Goal: Task Accomplishment & Management: Complete application form

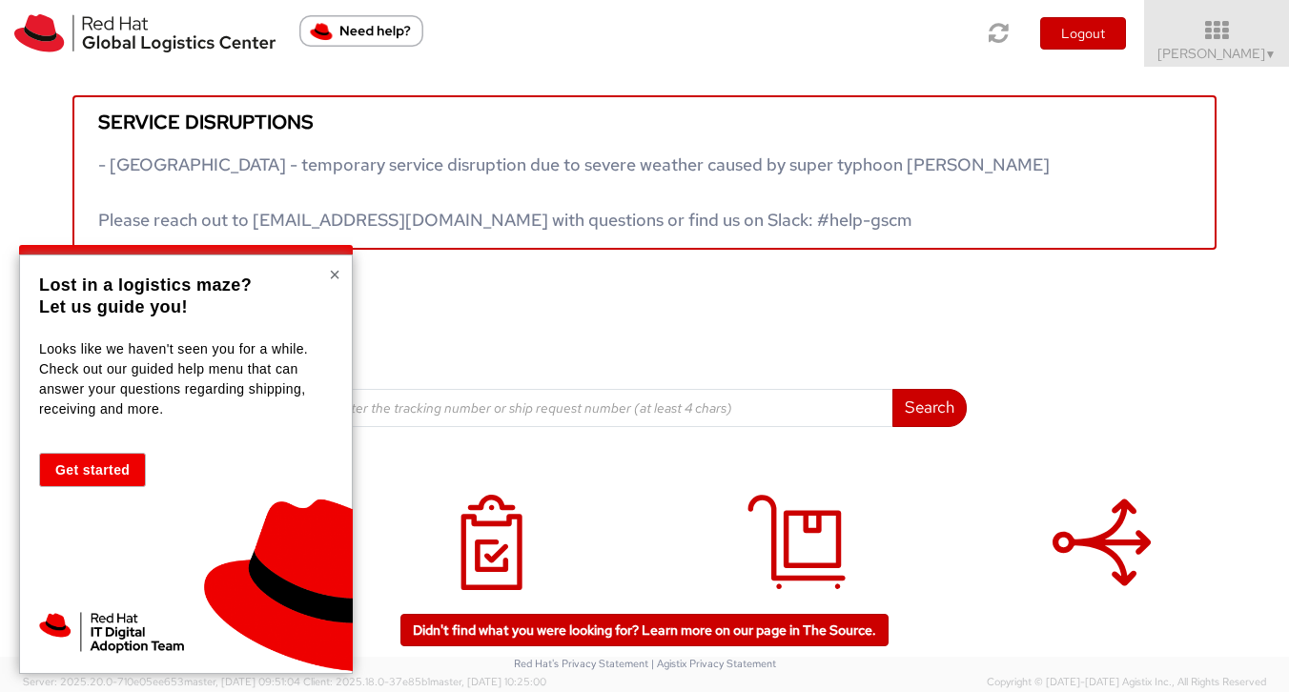
click at [337, 278] on button "×" at bounding box center [334, 274] width 11 height 19
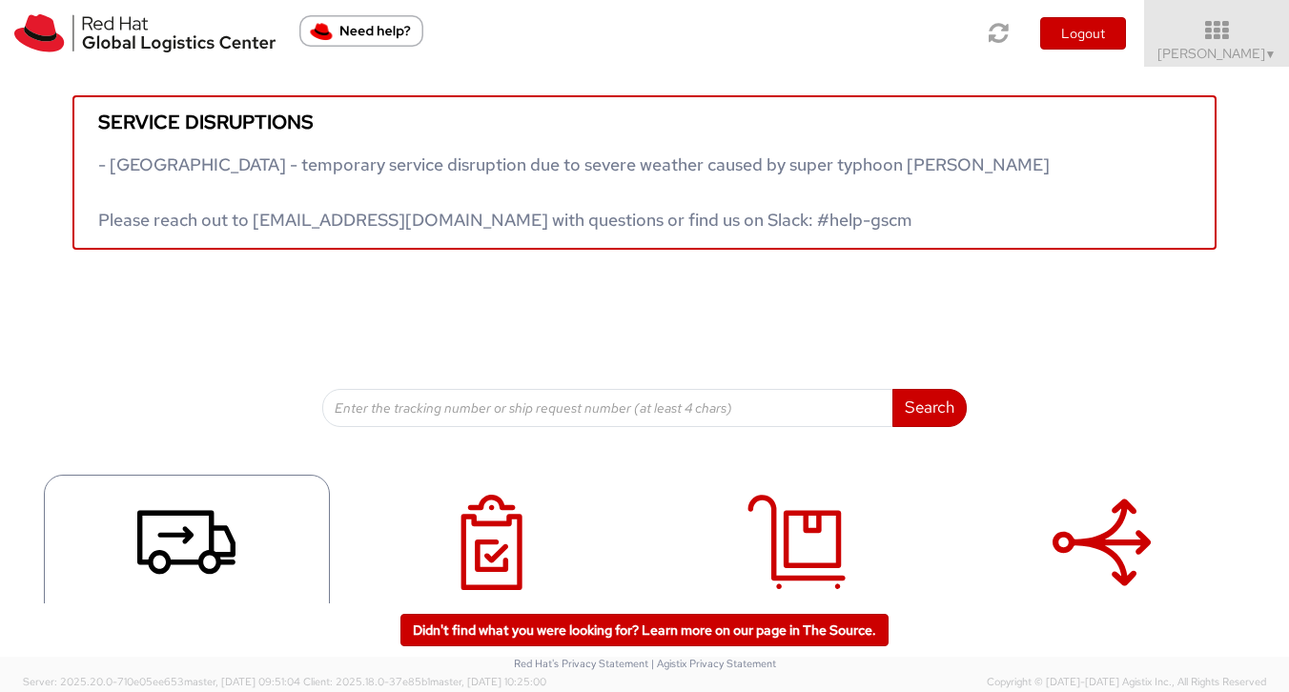
scroll to position [58, 0]
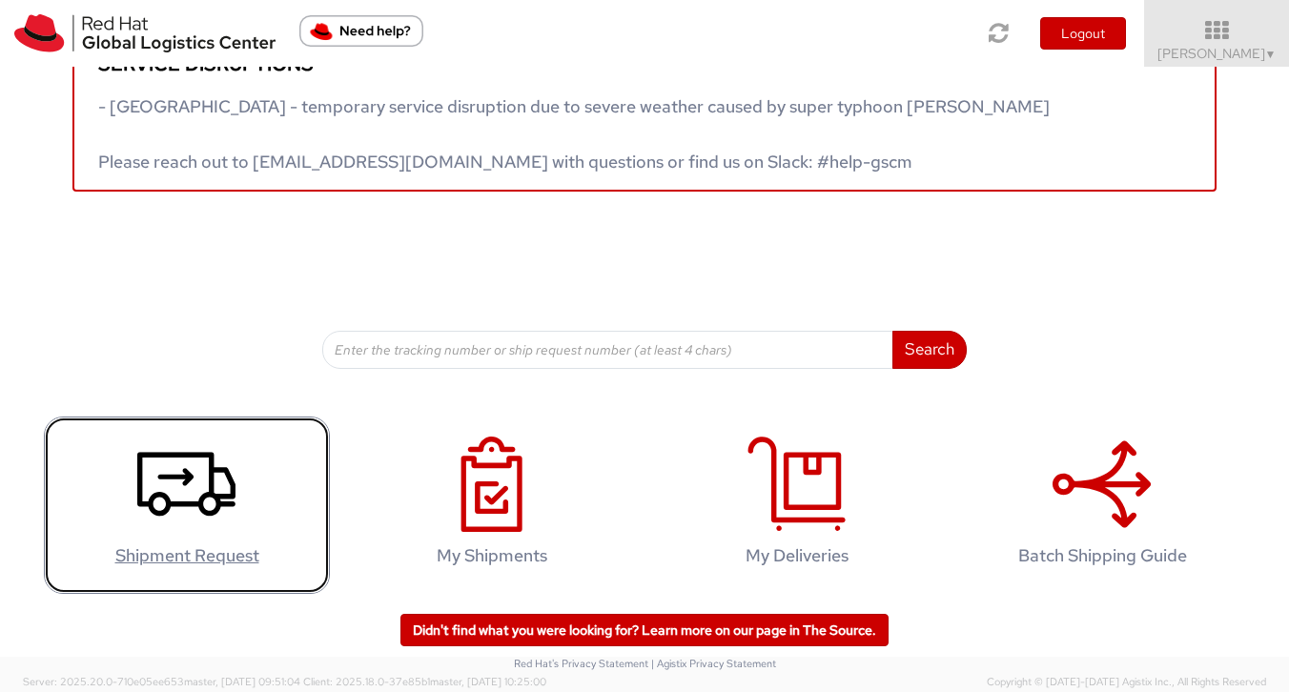
click at [175, 498] on icon at bounding box center [186, 484] width 98 height 95
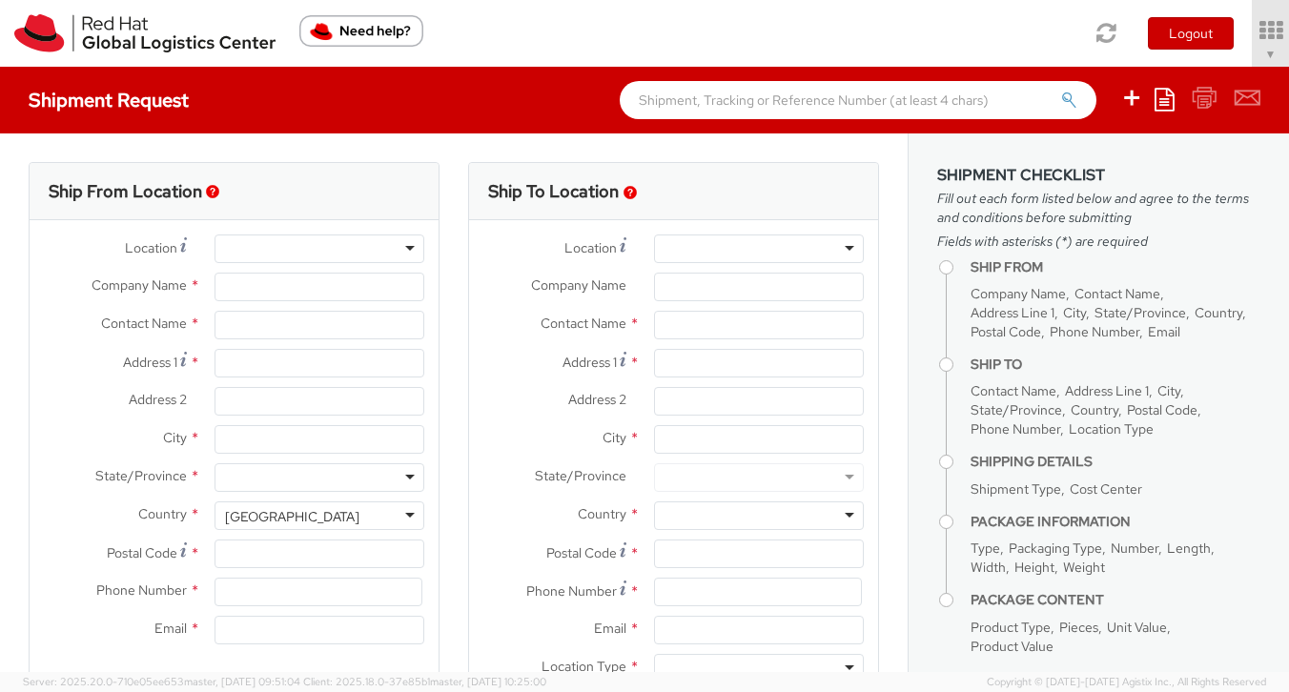
select select "764"
select select
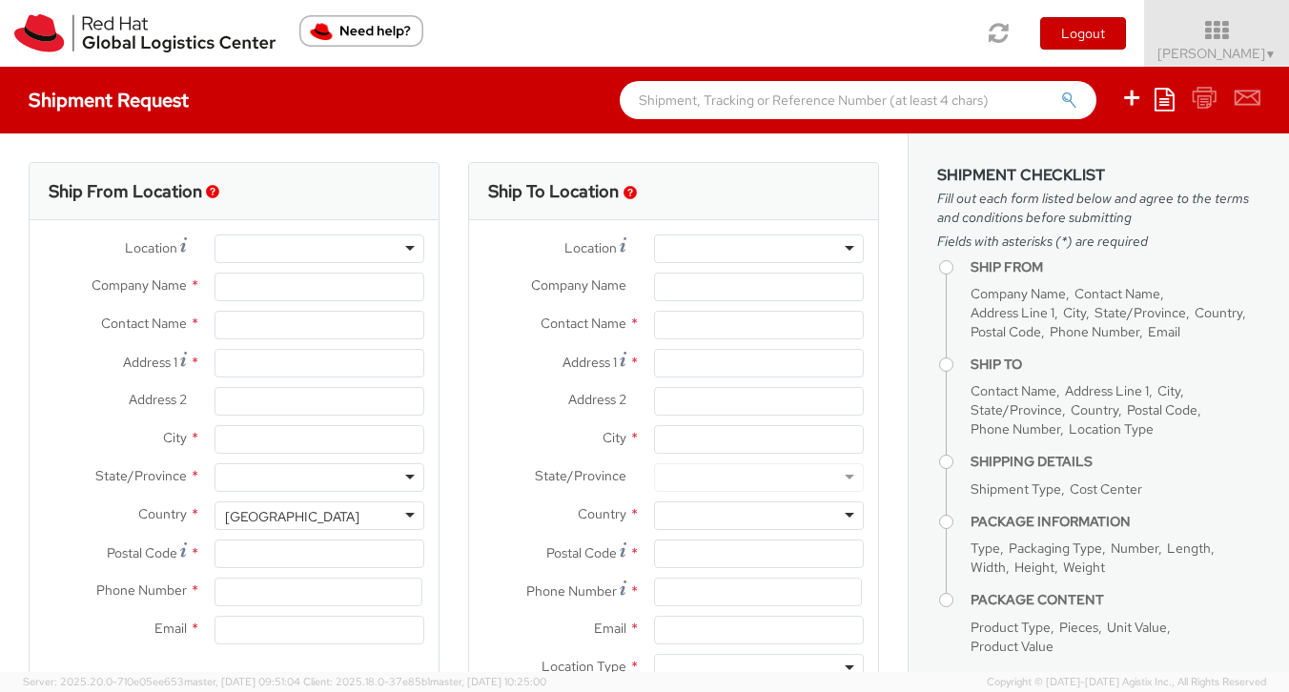
click at [312, 251] on div at bounding box center [320, 249] width 210 height 29
type input "Red Hat, Inc."
type input "[PERSON_NAME]"
type input "100 East Davie Street"
type input "RALEIGH"
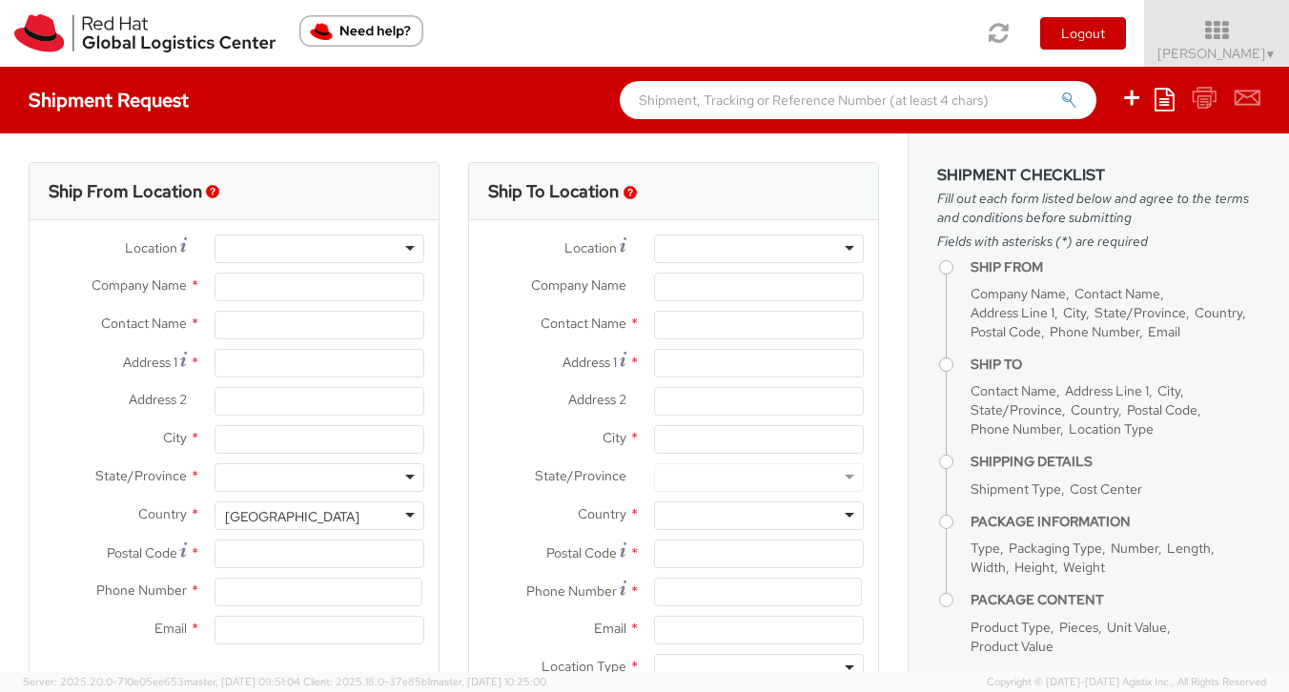
type input "27601"
type input "919-754-4950"
type input "knewton@redhat.com"
click at [413, 252] on div at bounding box center [320, 249] width 210 height 29
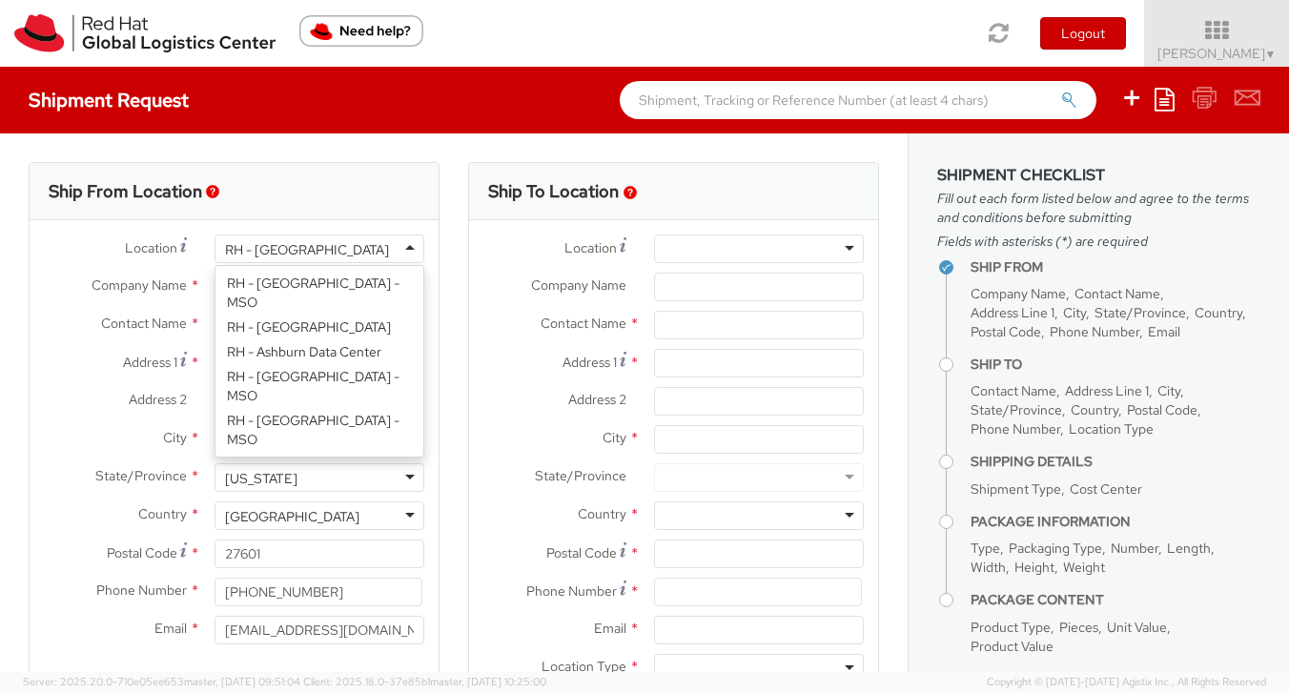
scroll to position [2541, 0]
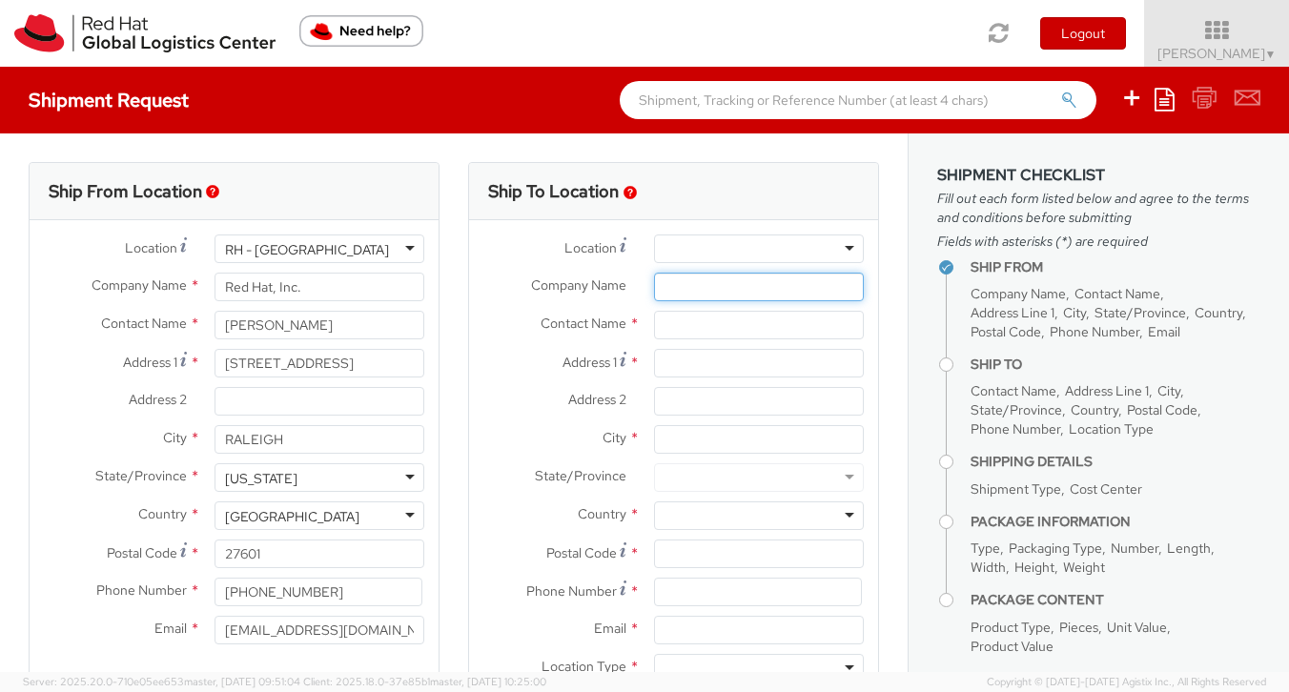
click at [678, 300] on input "Company Name *" at bounding box center [759, 287] width 210 height 29
type input "Citibank N.A. Egypt"
click at [668, 326] on input "text" at bounding box center [759, 325] width 210 height 29
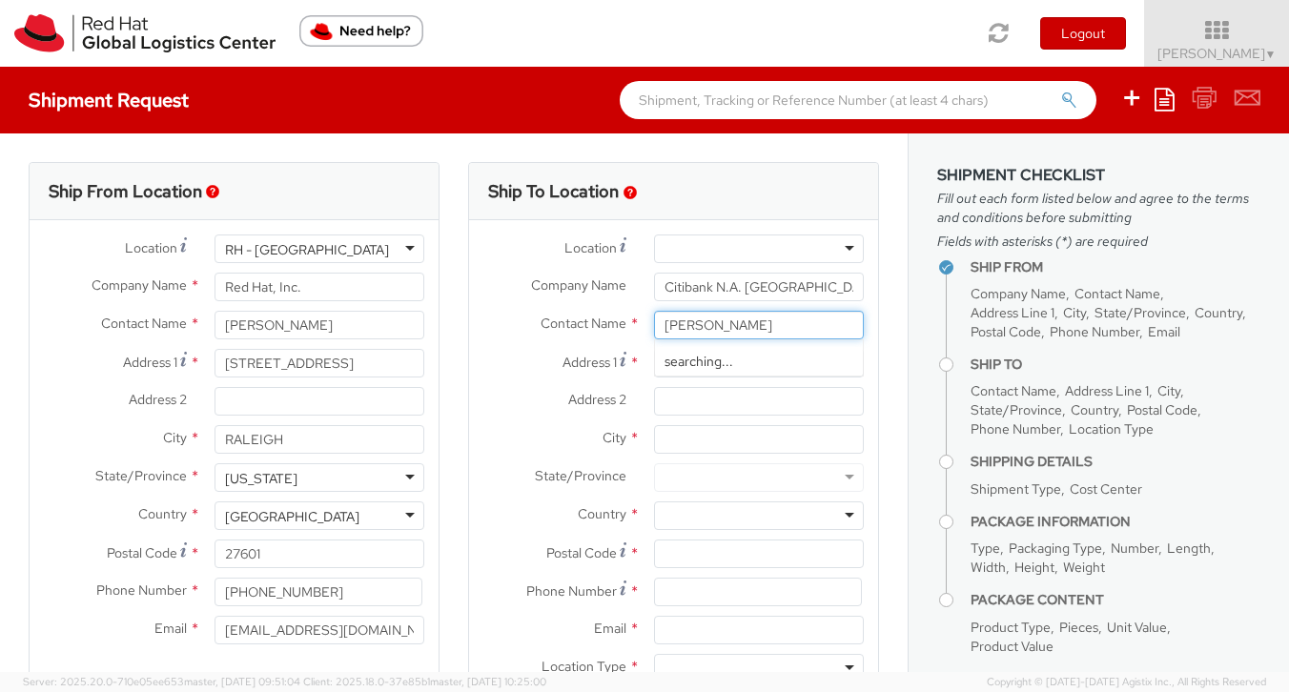
click at [685, 362] on div "searching..." at bounding box center [759, 361] width 208 height 29
type input "David Edwar"
click at [678, 361] on input "Address 1 *" at bounding box center [759, 363] width 210 height 29
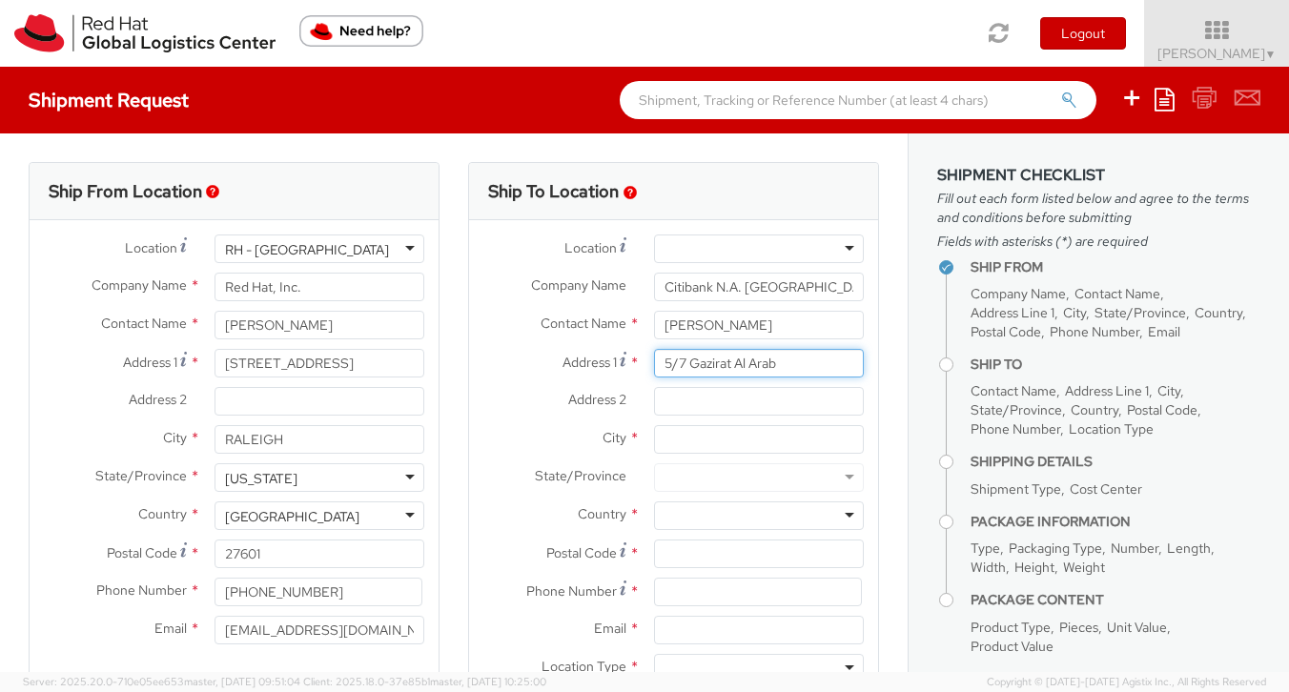
type input "5/7 Gazirat Al Arab"
click at [660, 400] on input "Address 2 *" at bounding box center [759, 401] width 210 height 29
type input "Mohandeseen"
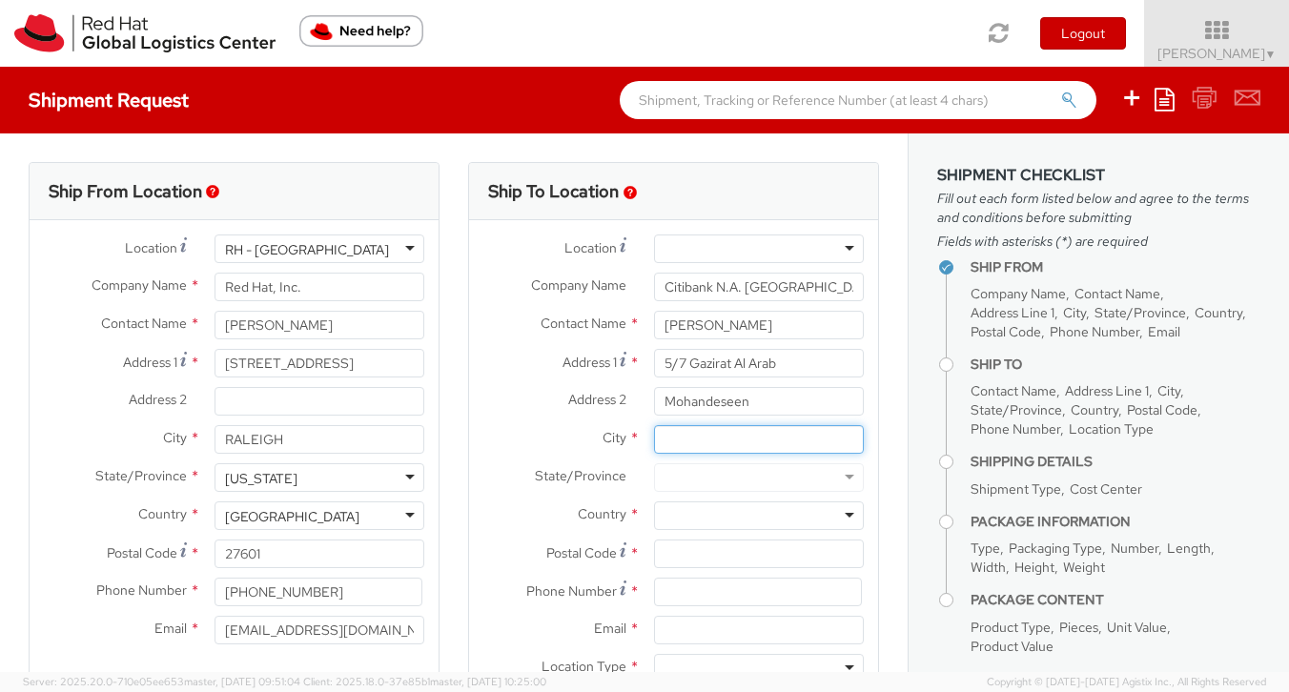
click at [705, 444] on input "City *" at bounding box center [759, 439] width 210 height 29
type input "Giza"
click at [681, 510] on div at bounding box center [759, 515] width 210 height 29
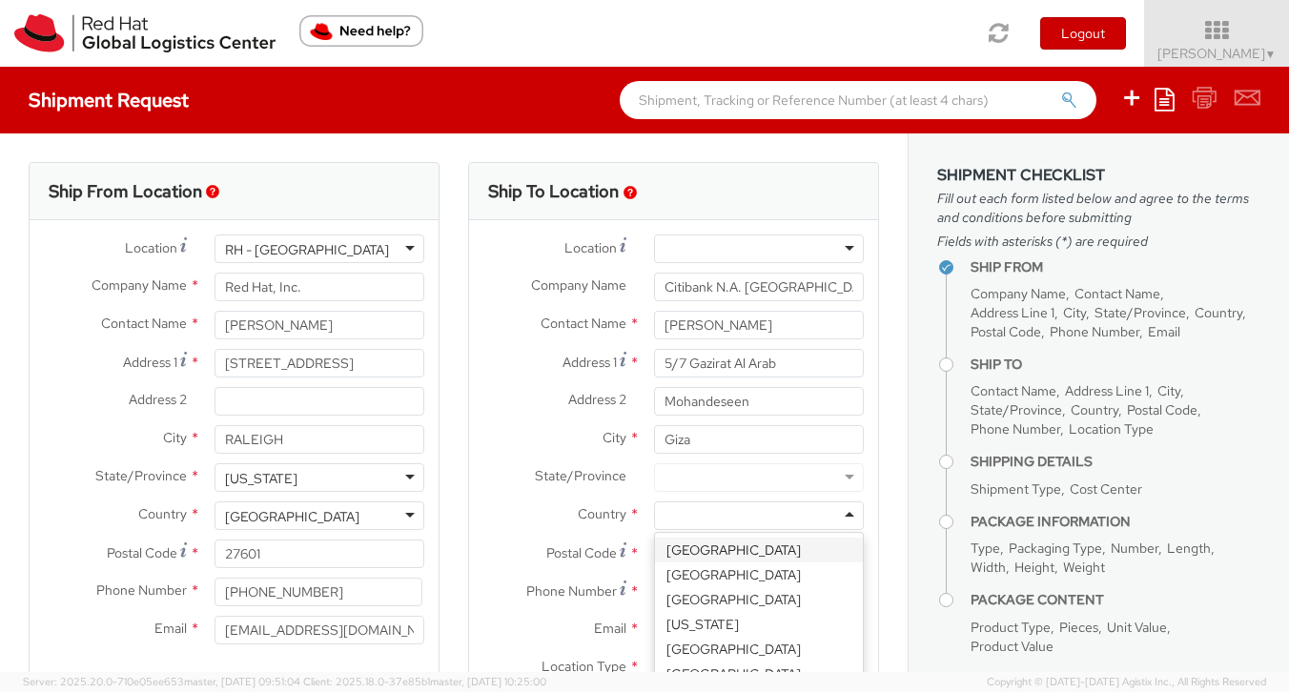
type input "E"
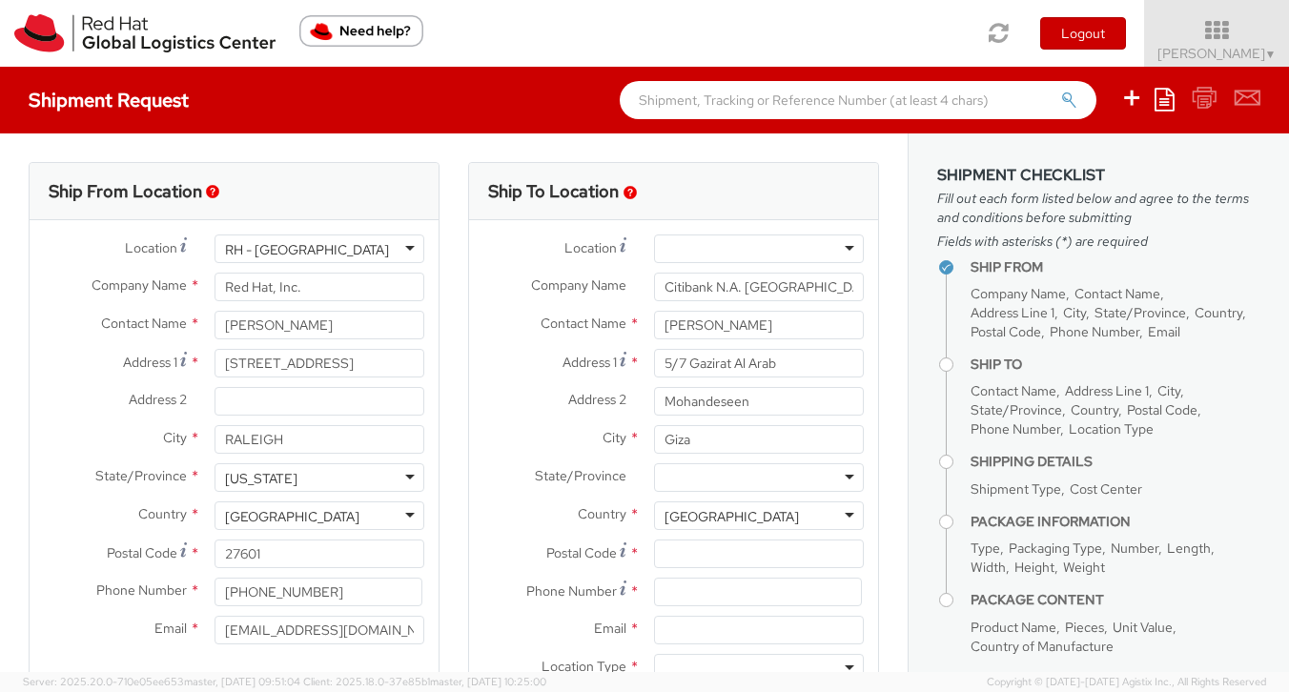
scroll to position [0, 0]
click at [665, 549] on input "Postal Code *" at bounding box center [759, 554] width 210 height 29
type input "12655"
click at [677, 590] on input at bounding box center [758, 592] width 208 height 29
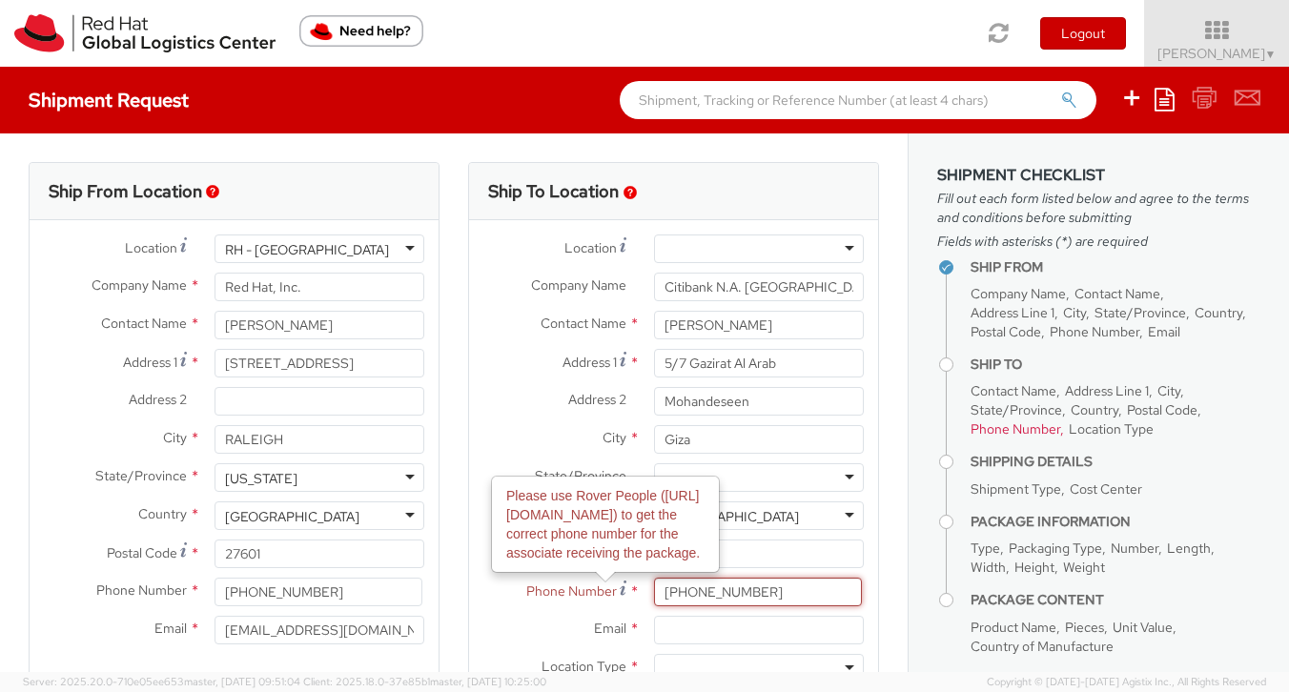
type input "(+2)012 2373 9261"
click at [660, 633] on input "Email *" at bounding box center [759, 630] width 210 height 29
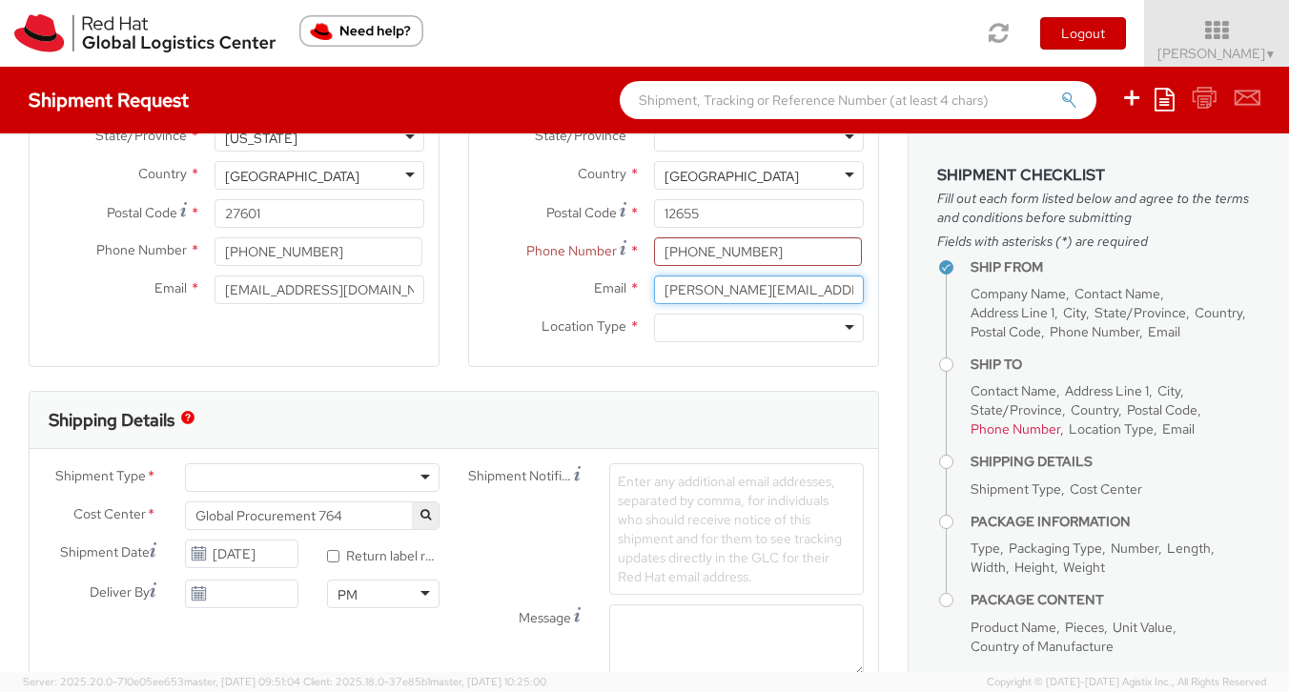
scroll to position [337, 0]
type input "david.edwar@citi.com"
click at [852, 329] on div at bounding box center [759, 331] width 210 height 29
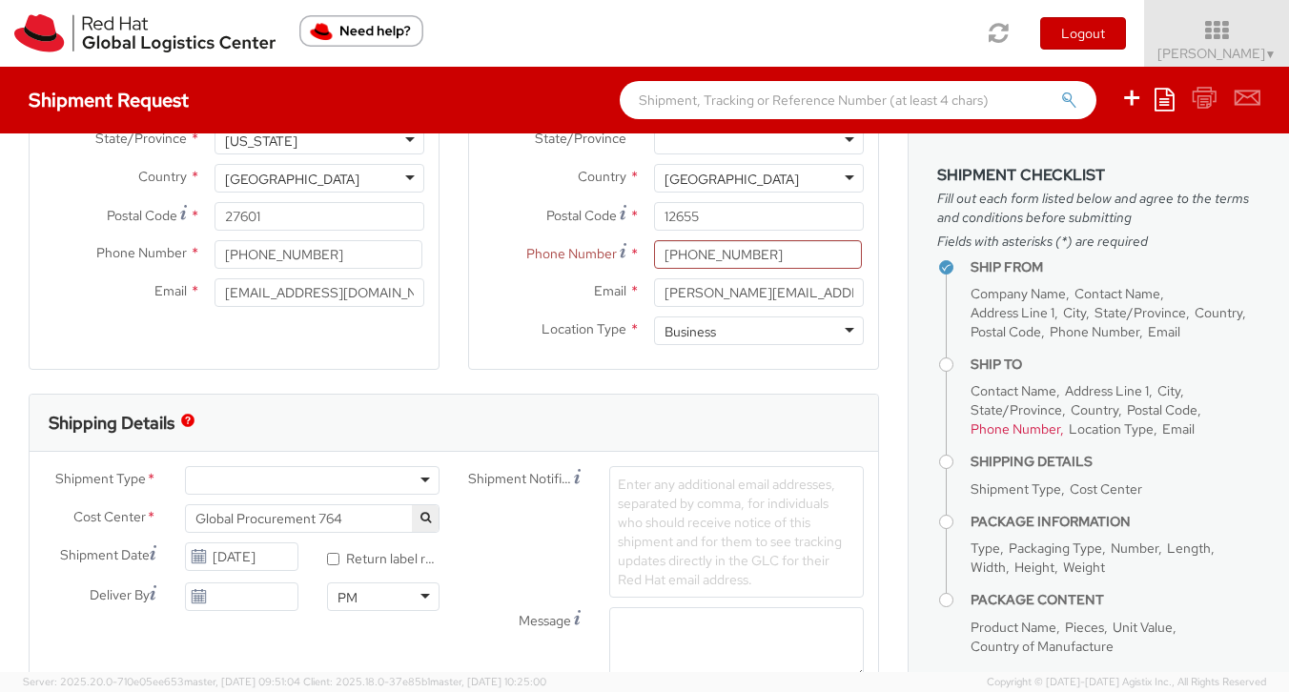
click at [275, 476] on div at bounding box center [312, 480] width 255 height 29
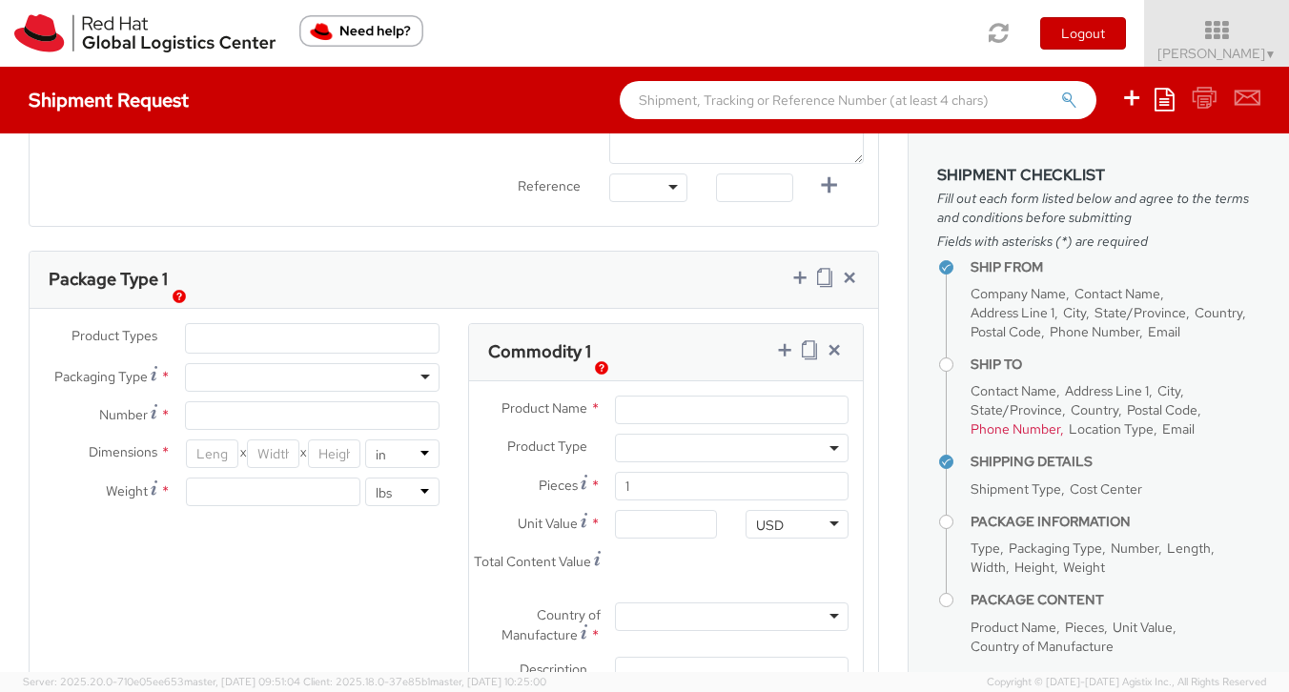
scroll to position [861, 0]
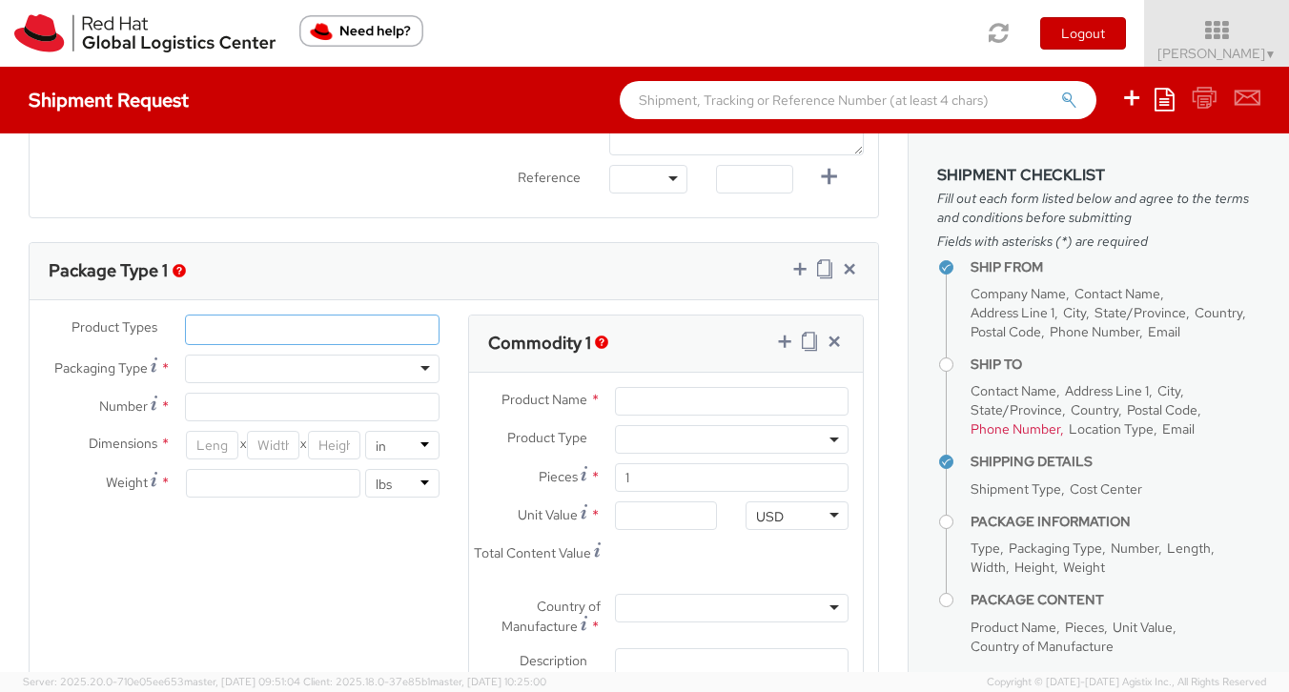
click at [215, 324] on ul at bounding box center [312, 330] width 253 height 29
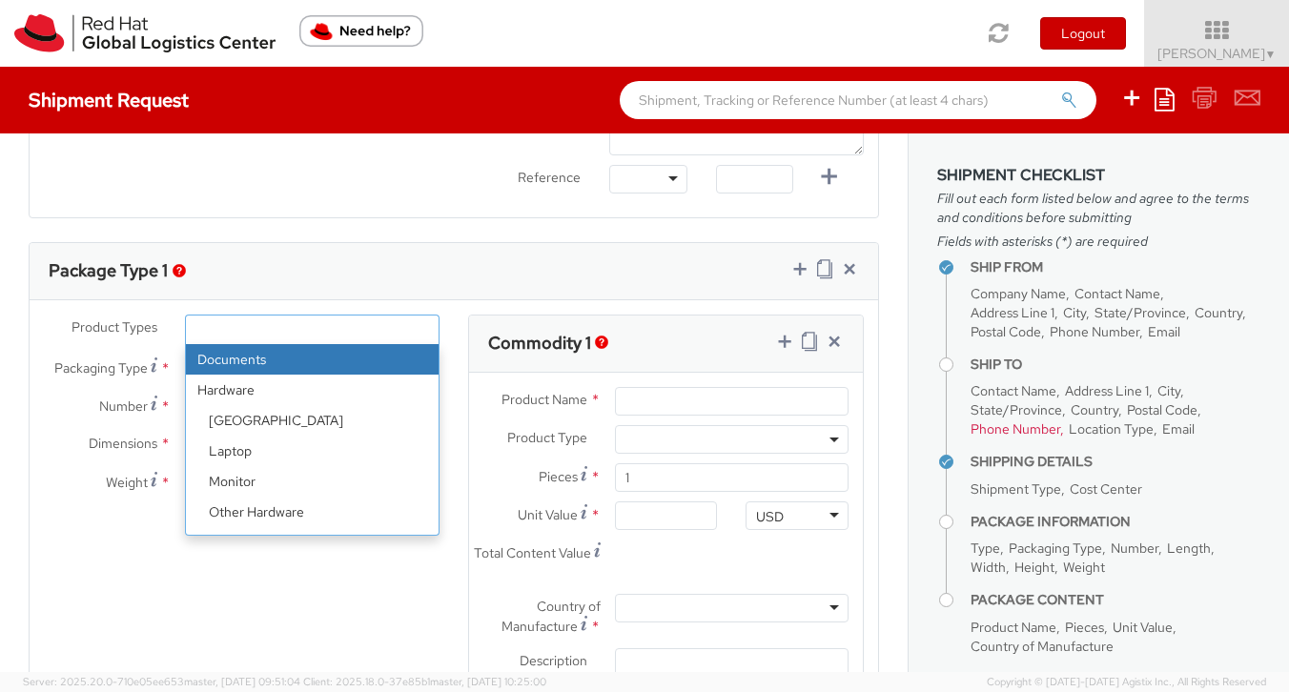
select select "DOCUMENT"
type input "Documents"
select select "DOCUMENT"
type input "1.00"
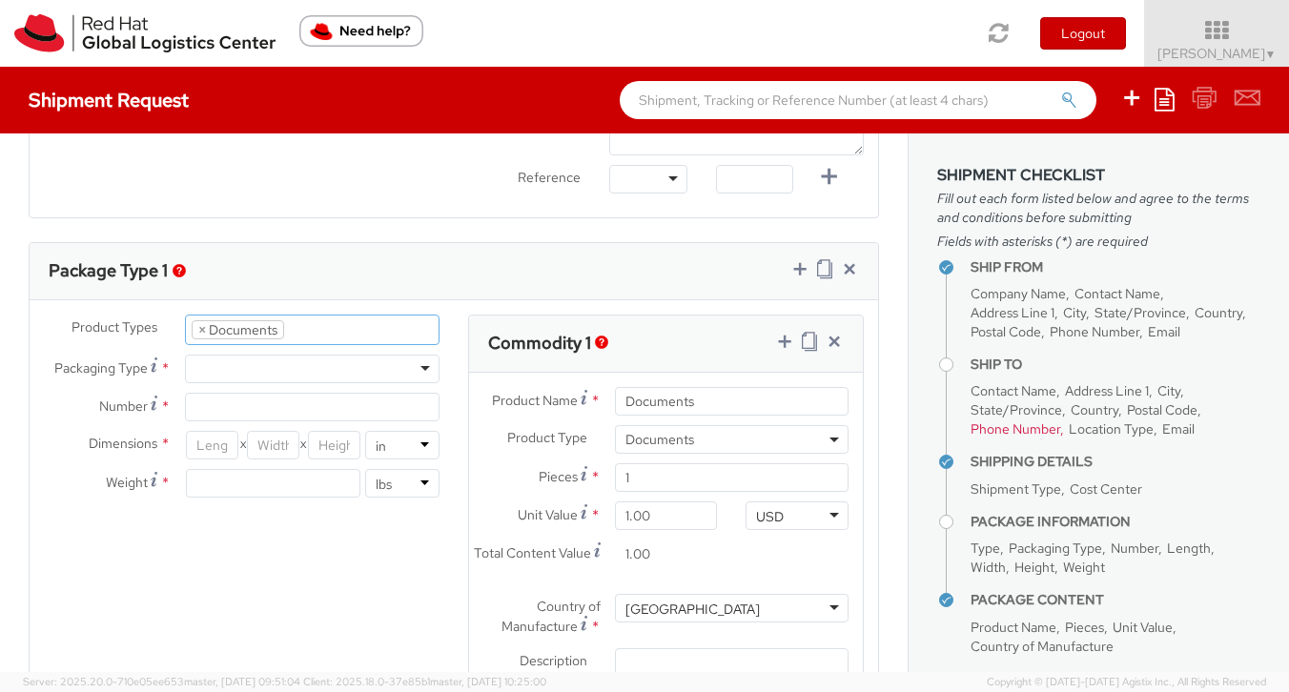
click at [224, 368] on div at bounding box center [312, 369] width 255 height 29
type input "1"
type input "9.5"
type input "12.5"
type input "0.25"
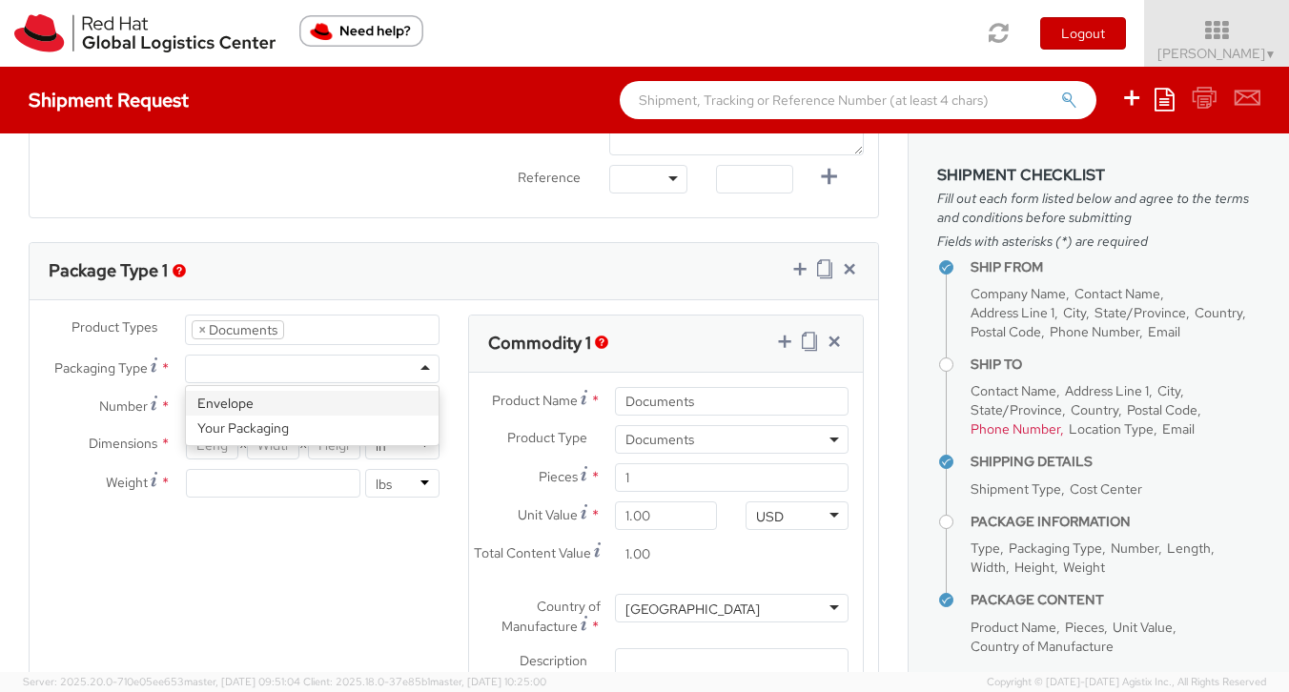
type input "1"
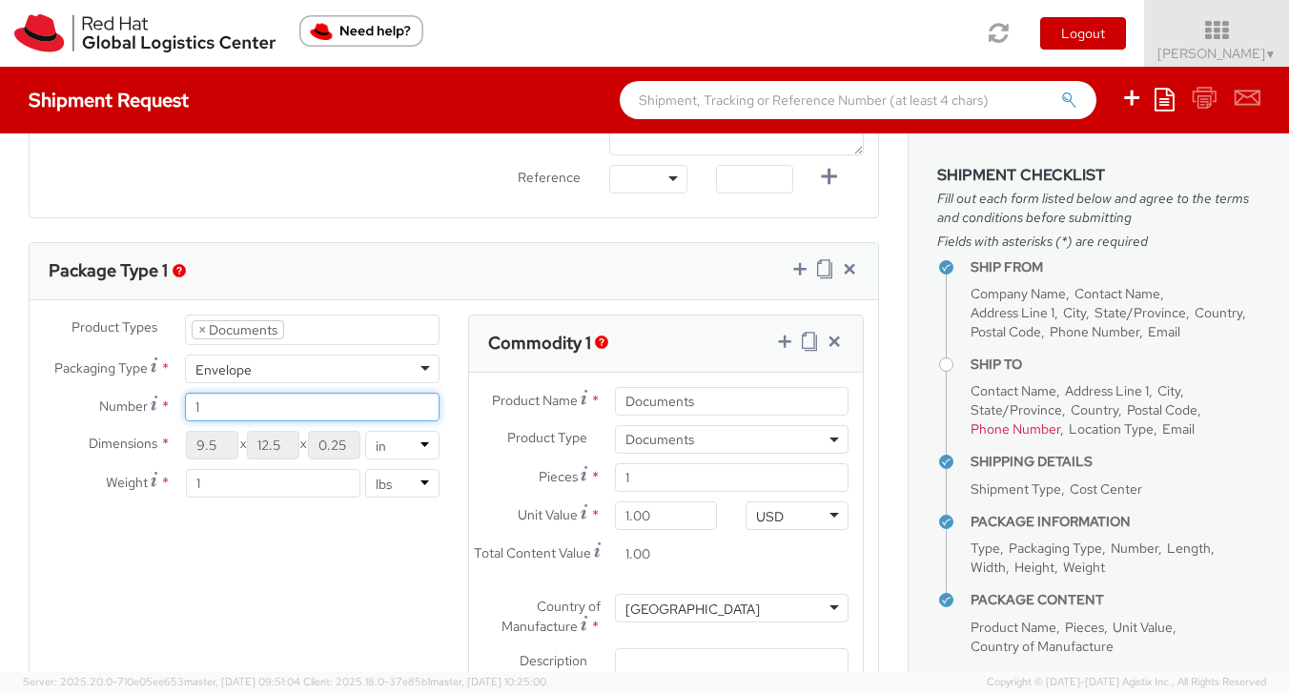
click at [238, 412] on input "1" at bounding box center [312, 407] width 255 height 29
type input "1"
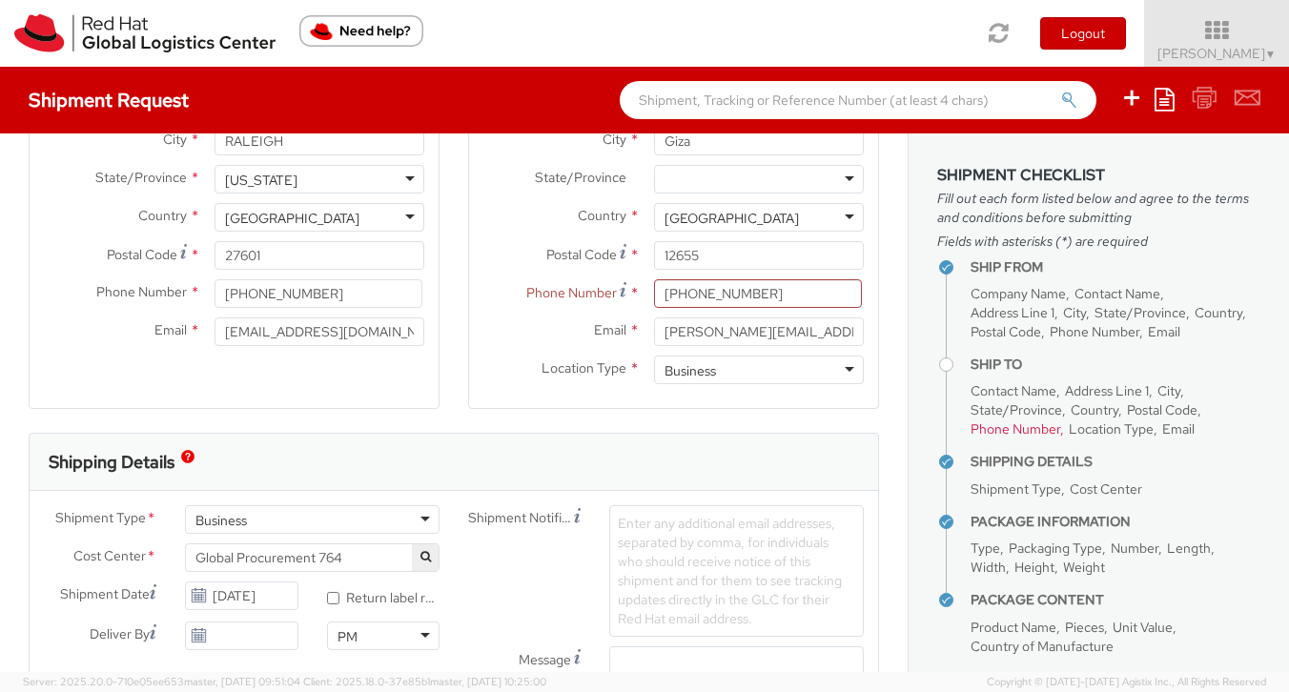
scroll to position [297, 0]
click at [713, 294] on input "(+2)012 2373 9261" at bounding box center [758, 294] width 208 height 29
click at [749, 294] on input "(+2)012-2373 9261" at bounding box center [758, 294] width 208 height 29
click at [1024, 434] on span "Phone Number" at bounding box center [1016, 428] width 90 height 17
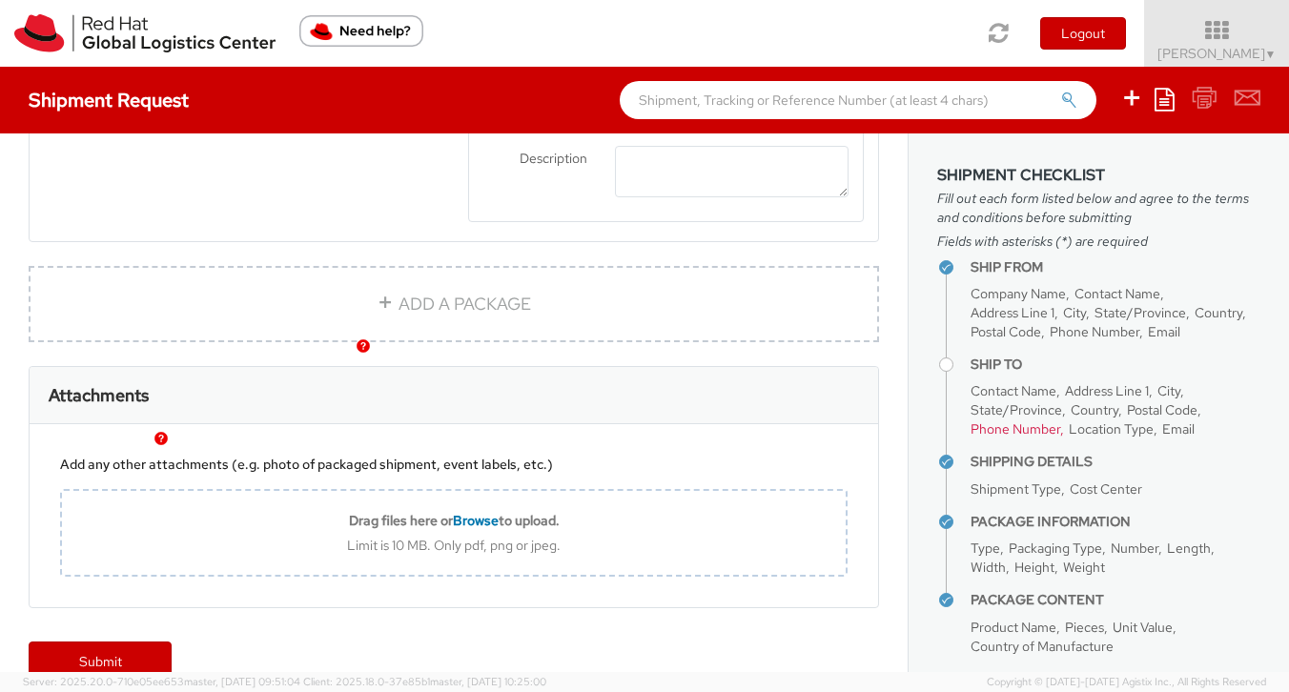
scroll to position [1400, 0]
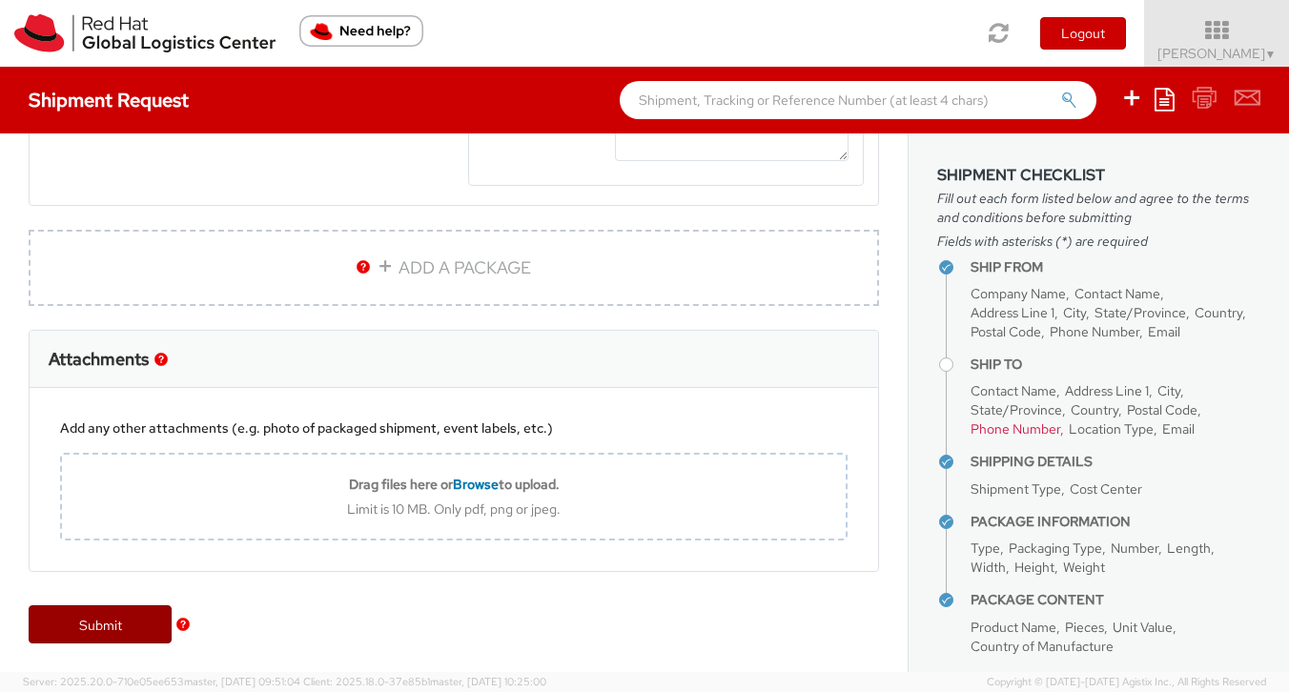
click at [104, 624] on link "Submit" at bounding box center [100, 624] width 143 height 38
click at [128, 618] on link "Submit" at bounding box center [100, 624] width 143 height 38
click at [126, 617] on link "Submit" at bounding box center [100, 624] width 143 height 38
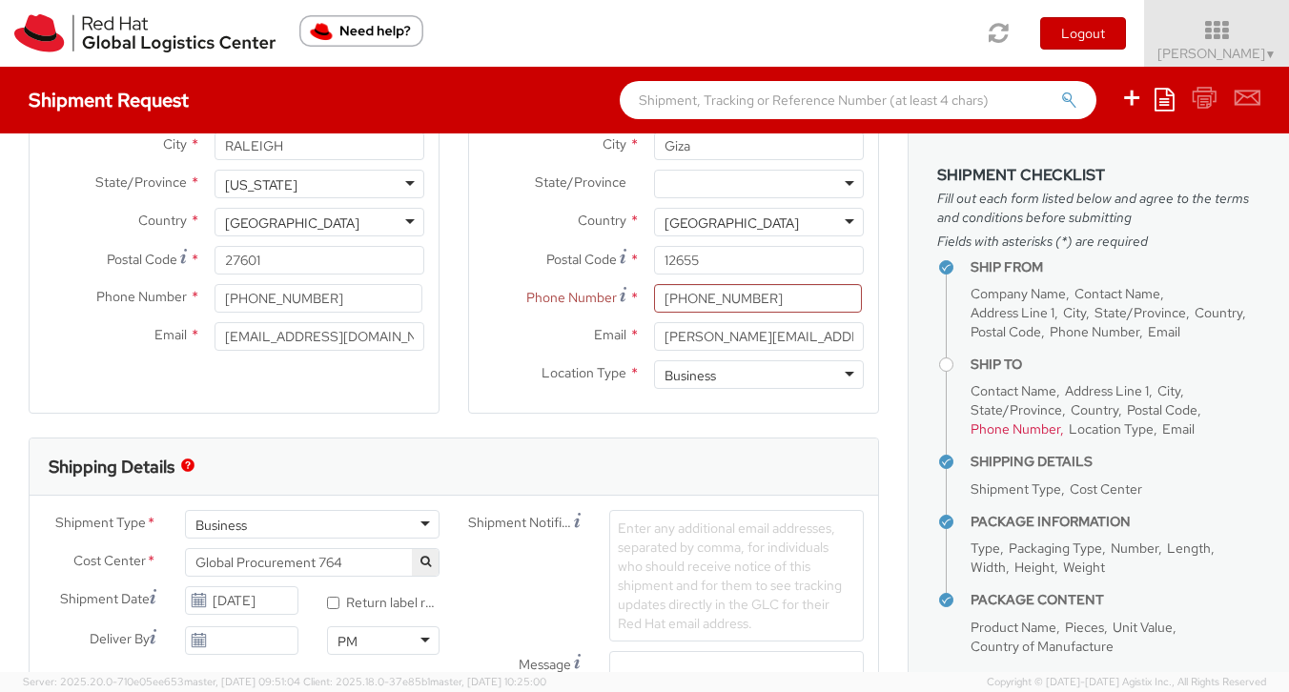
scroll to position [278, 0]
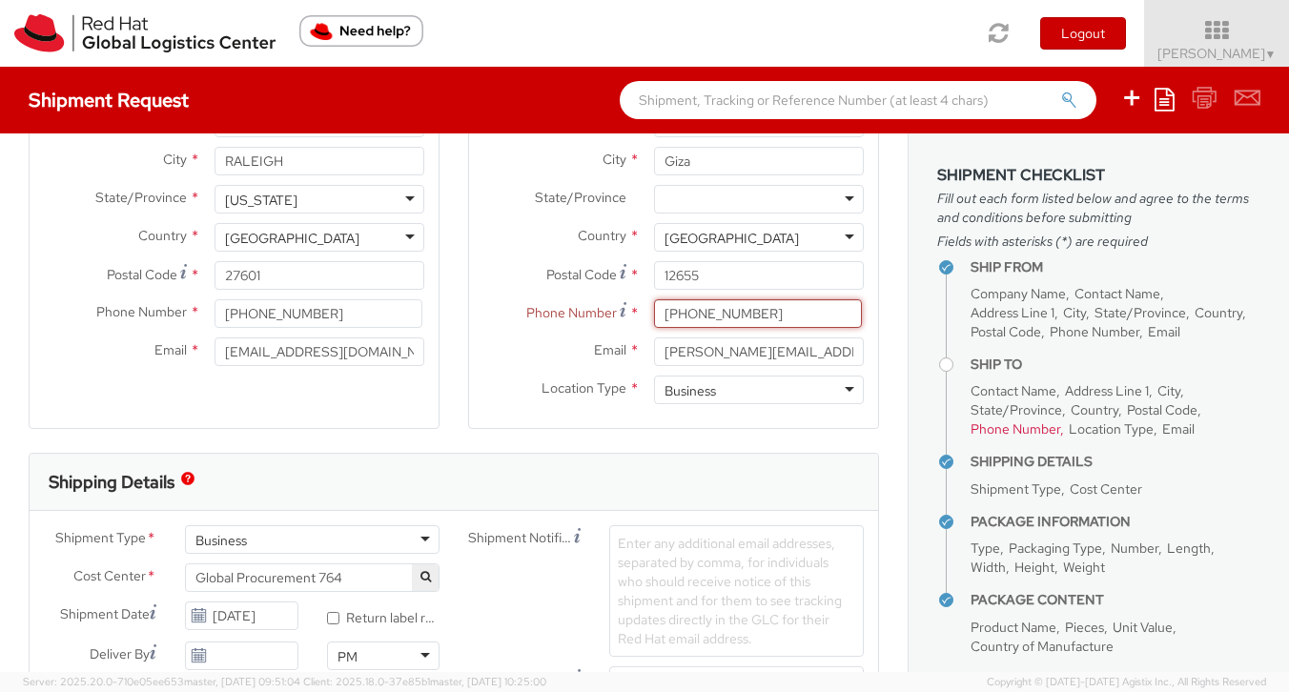
click at [673, 311] on input "(+2)012-2373-9261" at bounding box center [758, 313] width 208 height 29
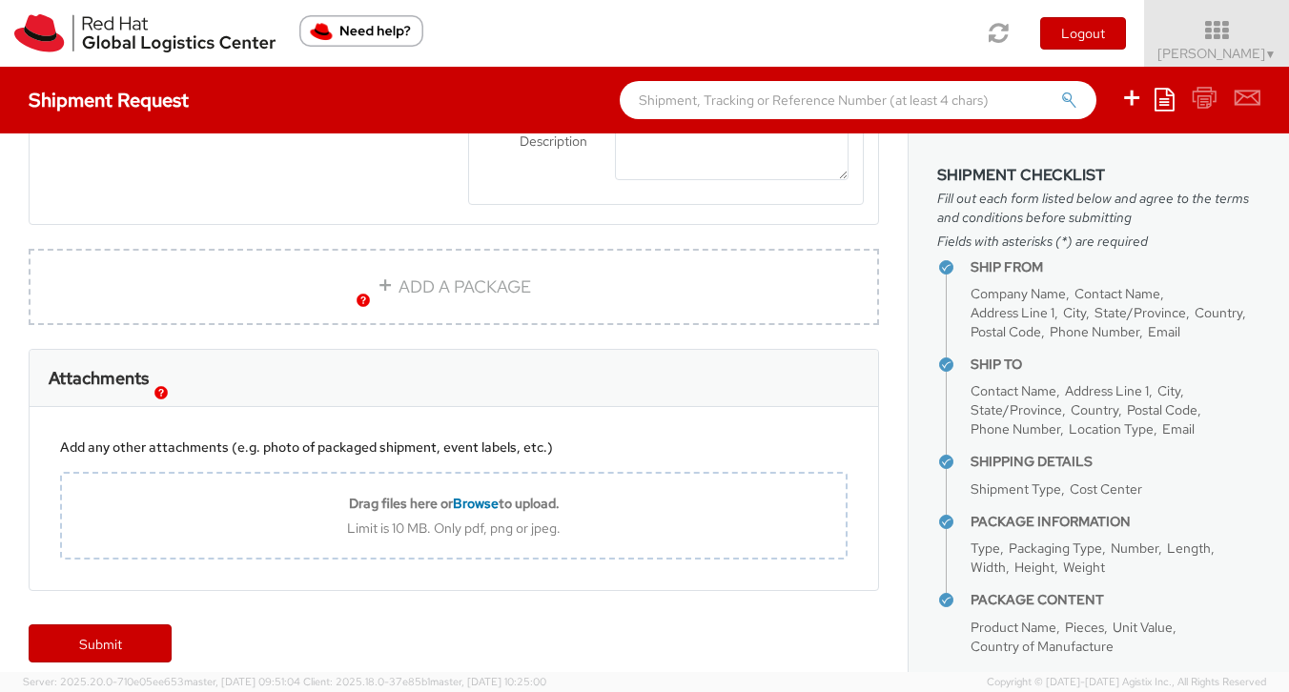
scroll to position [1400, 0]
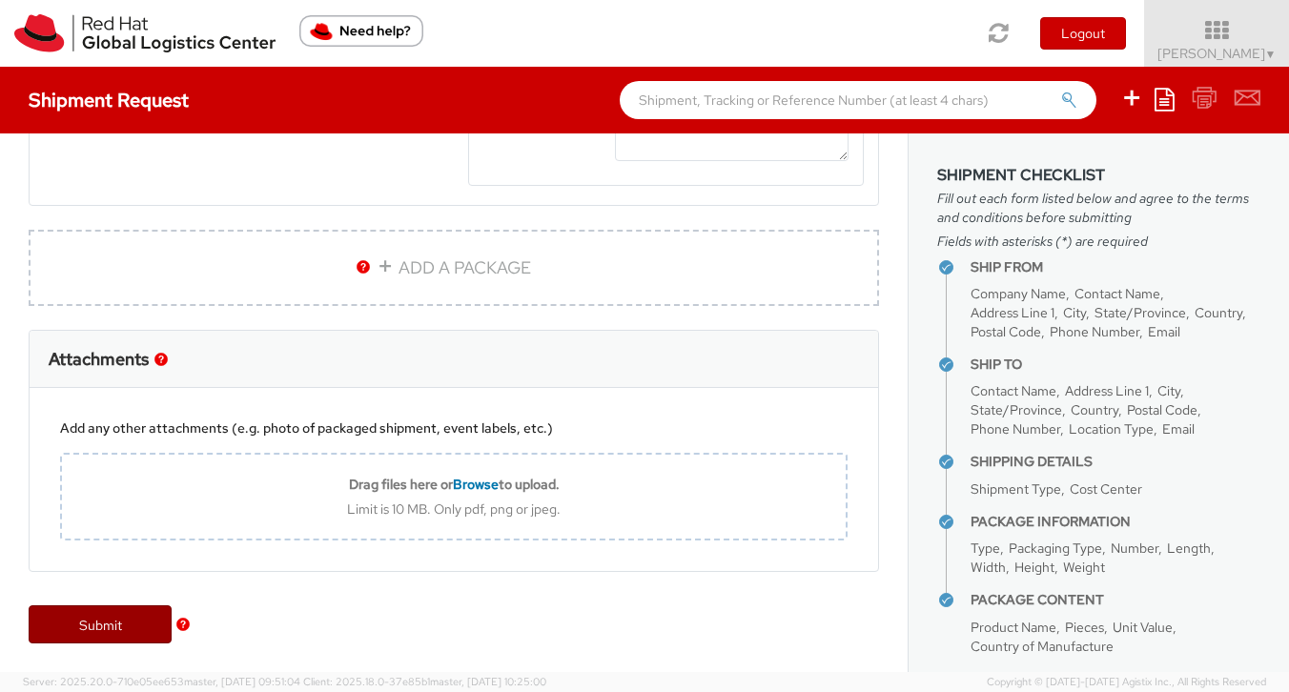
type input "(2)012-2373-9261"
click at [105, 628] on link "Submit" at bounding box center [100, 624] width 143 height 38
